Goal: Navigation & Orientation: Understand site structure

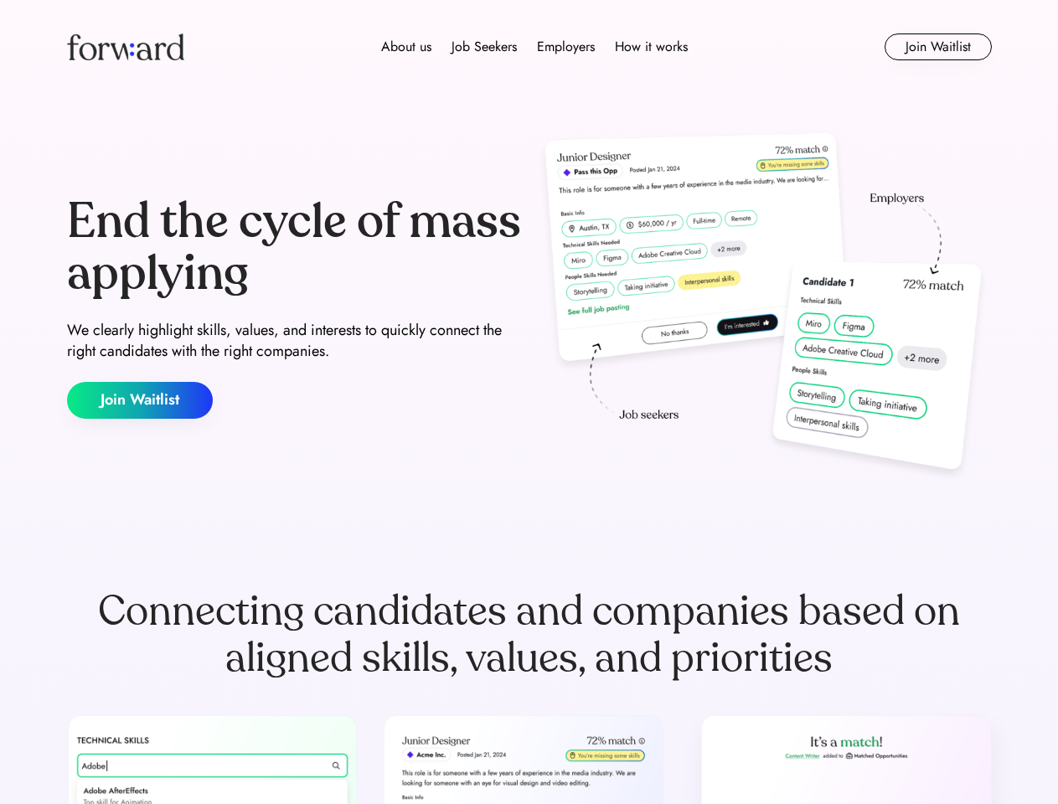
click at [529, 402] on div "End the cycle of mass applying We clearly highlight skills, values, and interes…" at bounding box center [529, 307] width 925 height 360
click at [530, 47] on div "About us Job Seekers Employers How it works" at bounding box center [534, 47] width 660 height 20
click at [126, 47] on img at bounding box center [125, 47] width 117 height 27
click at [535, 47] on div "About us Job Seekers Employers How it works" at bounding box center [534, 47] width 660 height 20
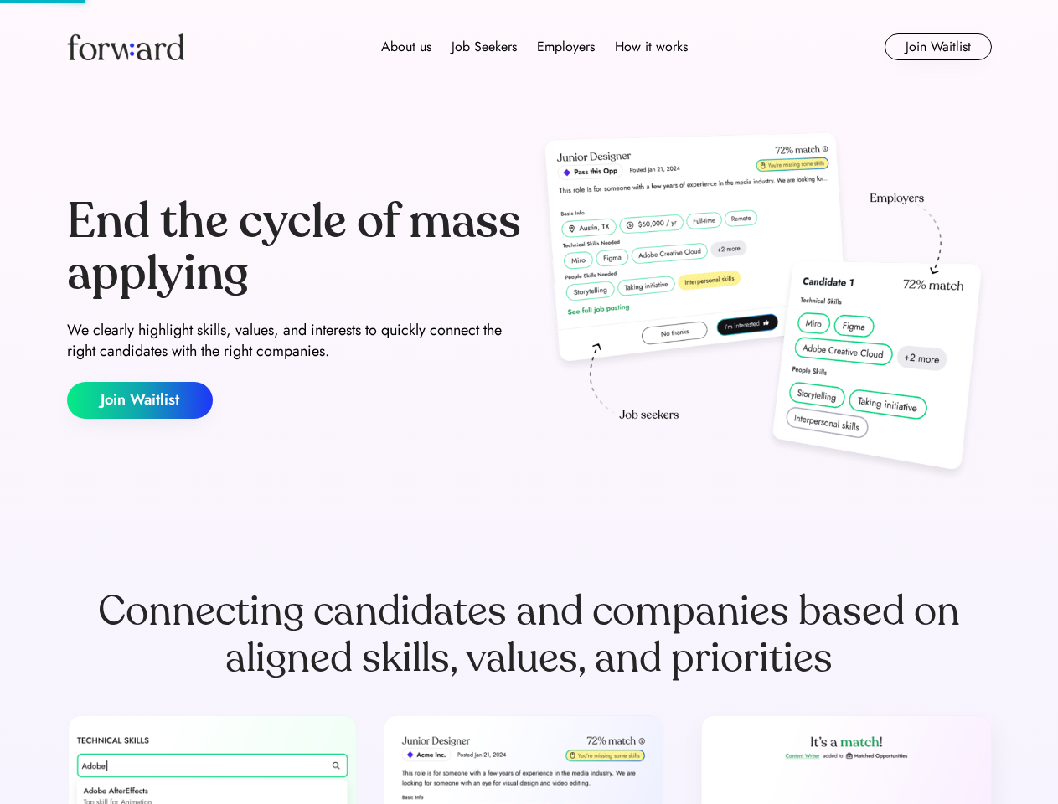
click at [406, 47] on div "About us" at bounding box center [406, 47] width 50 height 20
click at [484, 47] on div "Job Seekers" at bounding box center [484, 47] width 65 height 20
click at [566, 47] on div "Employers" at bounding box center [566, 47] width 58 height 20
click at [650, 47] on div "How it works" at bounding box center [651, 47] width 73 height 20
click at [938, 47] on button "Join Waitlist" at bounding box center [938, 47] width 107 height 27
